Goal: Navigation & Orientation: Find specific page/section

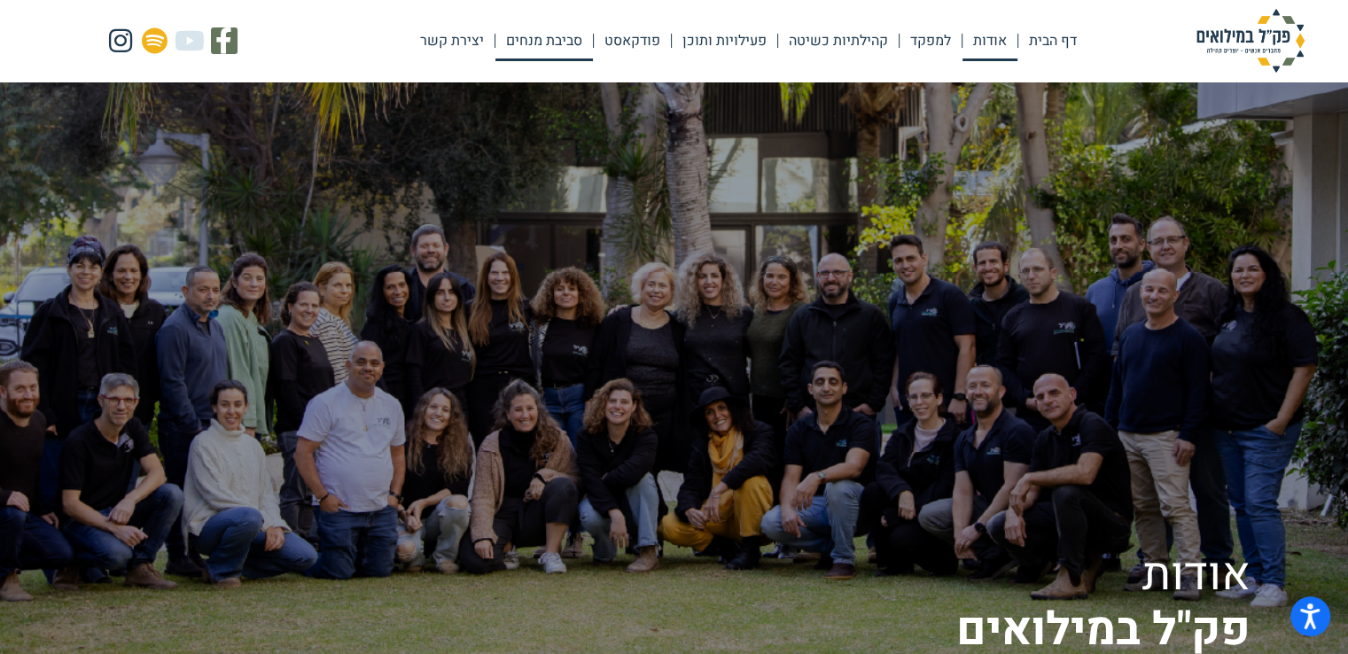
click at [532, 50] on link "סביבת מנחים" at bounding box center [543, 40] width 97 height 41
click at [1056, 47] on link "דף הבית" at bounding box center [1052, 40] width 69 height 41
